Goal: Task Accomplishment & Management: Manage account settings

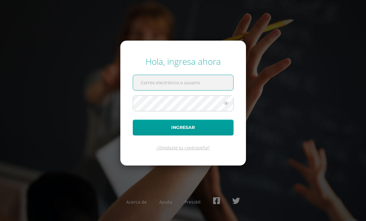
click at [188, 90] on input "text" at bounding box center [183, 82] width 100 height 15
click at [163, 90] on input "text" at bounding box center [183, 82] width 100 height 15
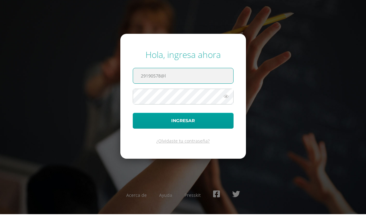
type input "29190578@l"
click at [183, 131] on button "Ingresar" at bounding box center [183, 128] width 101 height 16
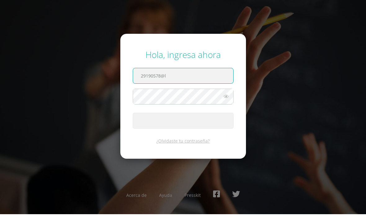
click at [183, 131] on button "Ingresar" at bounding box center [183, 128] width 101 height 16
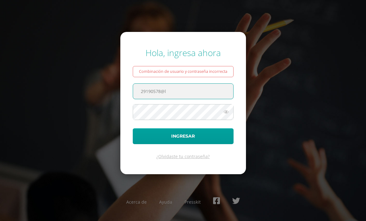
click at [188, 97] on input "29190578@l" at bounding box center [183, 91] width 100 height 15
click at [210, 99] on input "29190578@l" at bounding box center [183, 91] width 100 height 15
click at [193, 99] on input "29190578@l" at bounding box center [183, 91] width 100 height 15
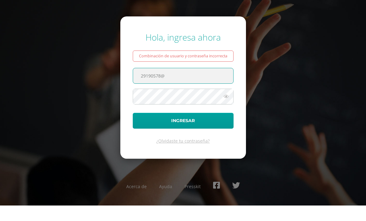
type input "29190578@"
click at [183, 130] on button "Ingresar" at bounding box center [183, 137] width 101 height 16
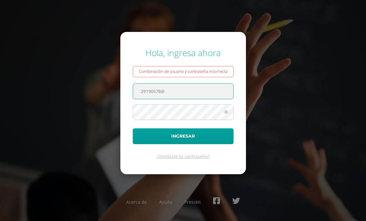
click at [188, 77] on div "Combinación de usuario y contraseña incorrecta" at bounding box center [183, 71] width 101 height 11
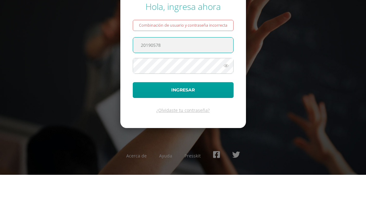
type input "20190578"
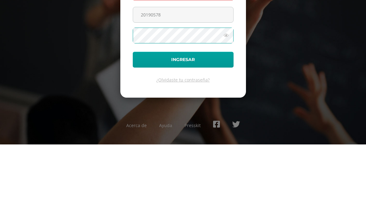
click at [197, 129] on button "Ingresar" at bounding box center [183, 137] width 101 height 16
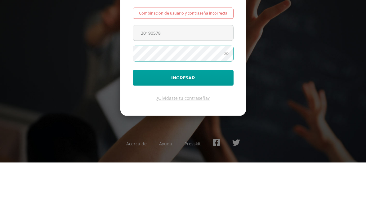
click at [197, 84] on input "20190578" at bounding box center [183, 91] width 100 height 15
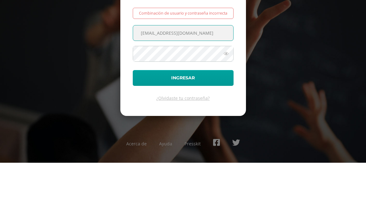
type input "20190578@liceoguatemala.edu.gt"
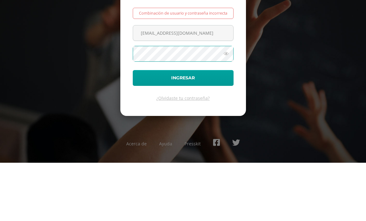
click at [183, 129] on button "Ingresar" at bounding box center [183, 137] width 101 height 16
